Goal: Find specific page/section: Find specific page/section

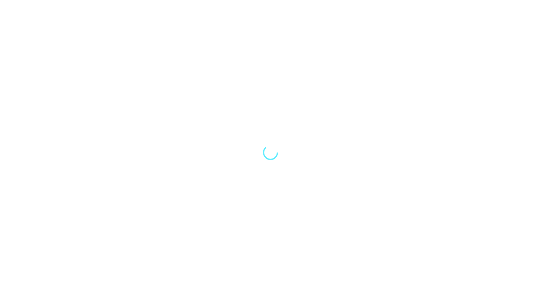
select select "Song"
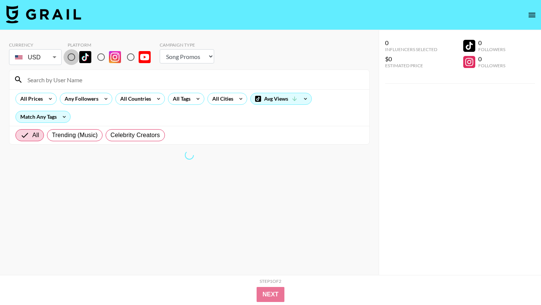
click at [72, 58] on input "radio" at bounding box center [71, 57] width 16 height 16
radio input "true"
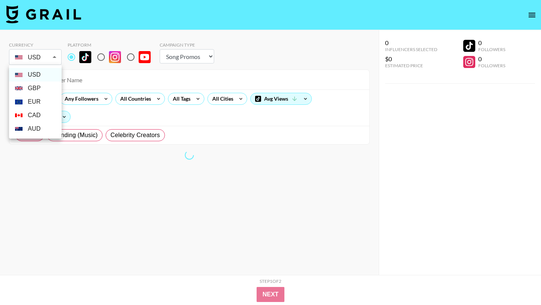
click at [37, 59] on body "Currency USD USD ​ Platform Campaign Type Choose Type... Song Promos Brand Prom…" at bounding box center [270, 167] width 541 height 335
click at [40, 74] on li "USD" at bounding box center [35, 75] width 53 height 14
click at [45, 83] on li "GBP" at bounding box center [35, 89] width 53 height 14
click at [45, 88] on li "GBP" at bounding box center [35, 89] width 53 height 14
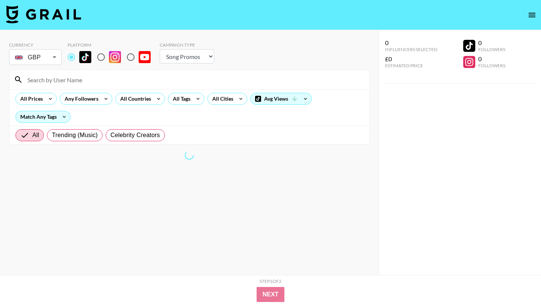
type input "GBP"
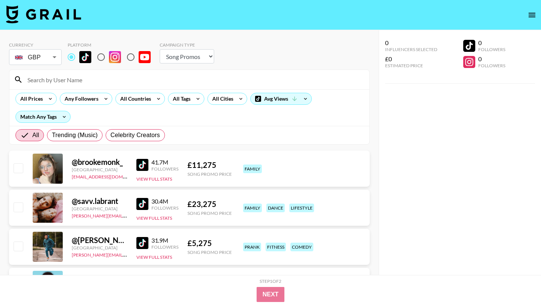
click at [59, 83] on input at bounding box center [194, 80] width 342 height 12
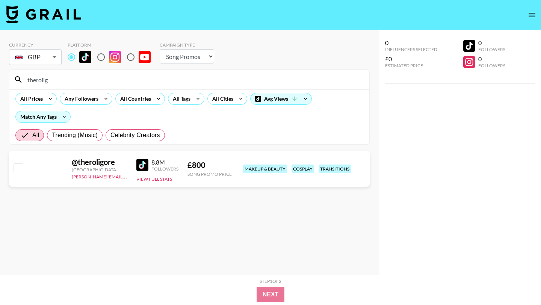
type input "therolig"
